Goal: Navigation & Orientation: Go to known website

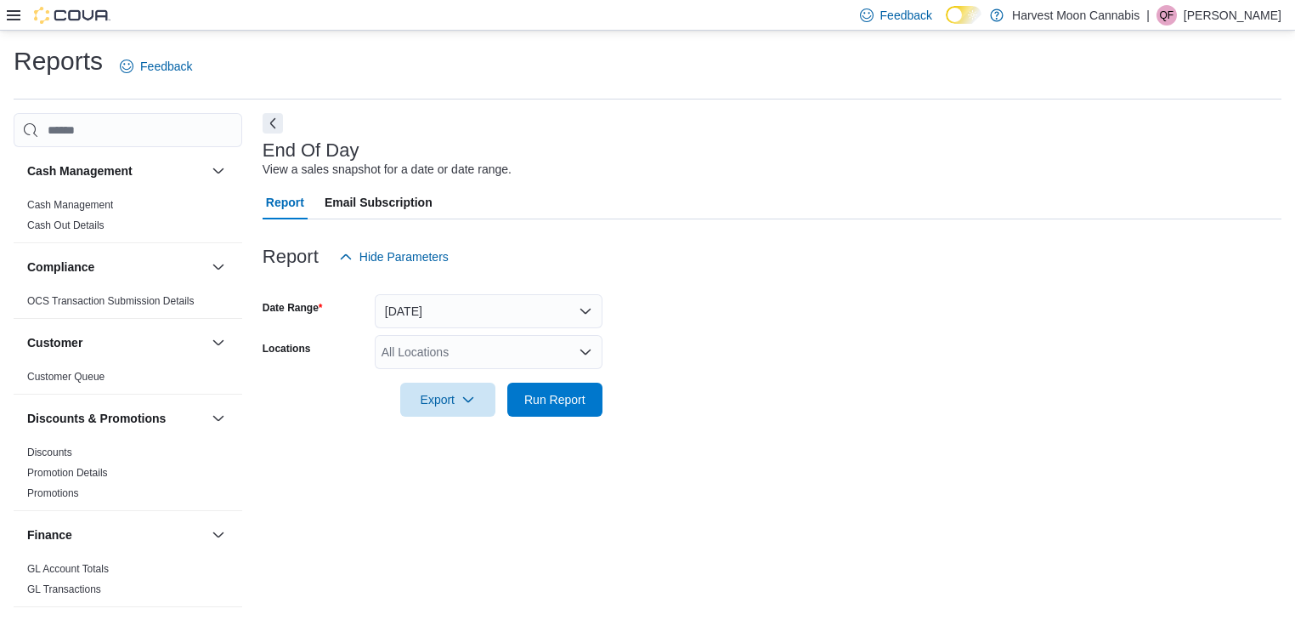
scroll to position [6, 0]
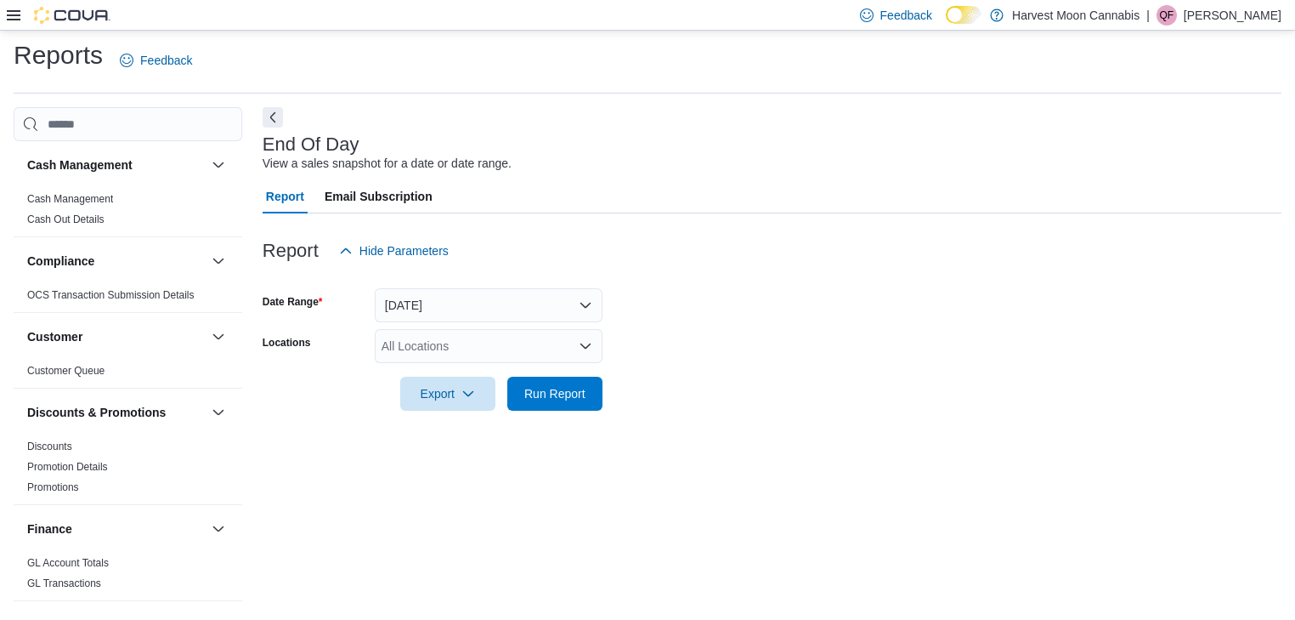
click at [10, 21] on icon at bounding box center [14, 16] width 14 height 14
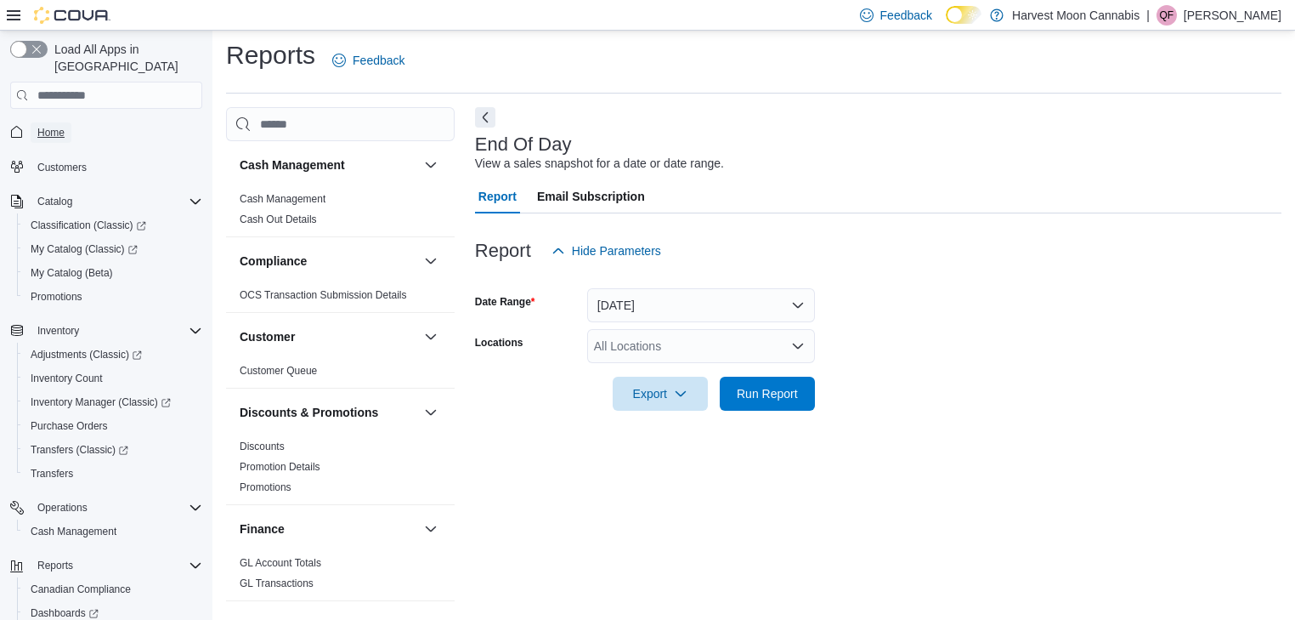
click at [54, 122] on span "Home" at bounding box center [50, 132] width 27 height 20
